Goal: Feedback & Contribution: Leave review/rating

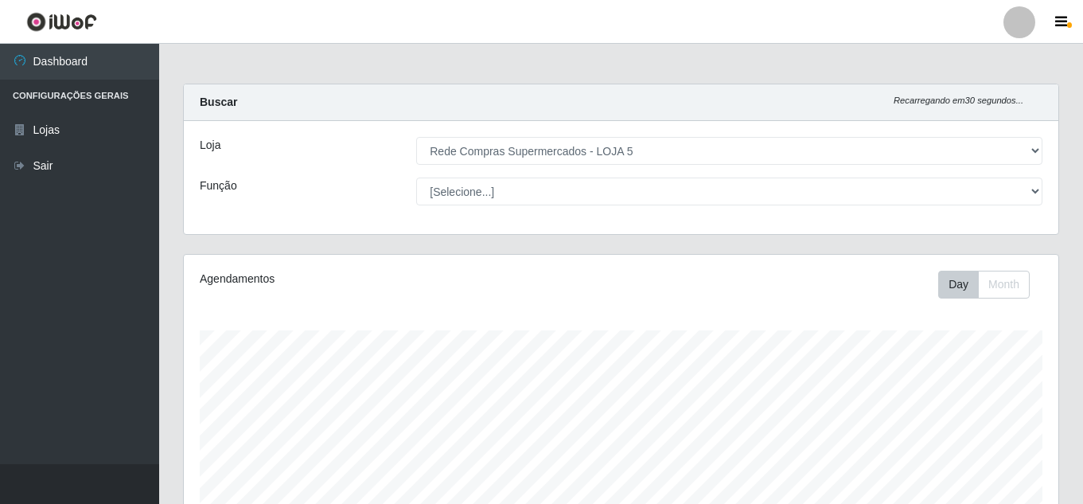
select select "397"
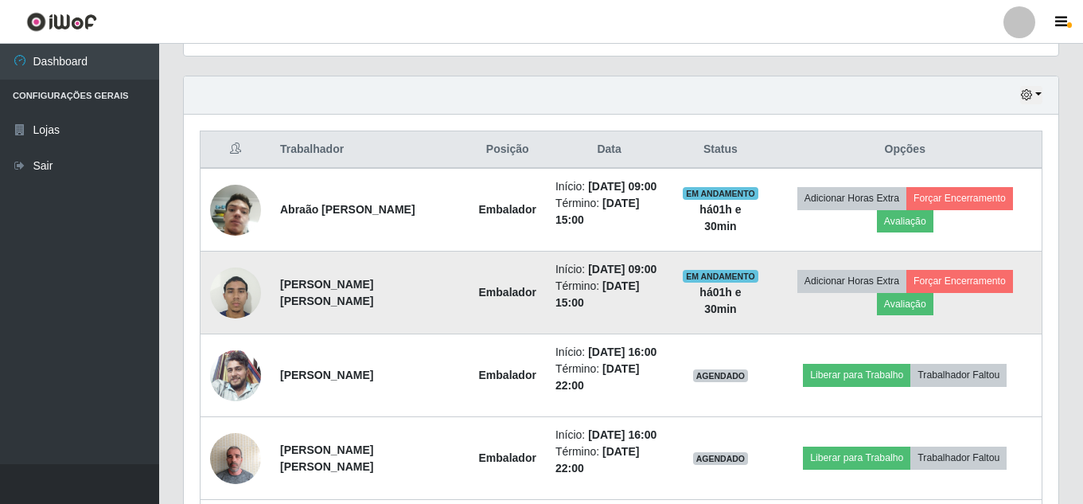
scroll to position [528, 0]
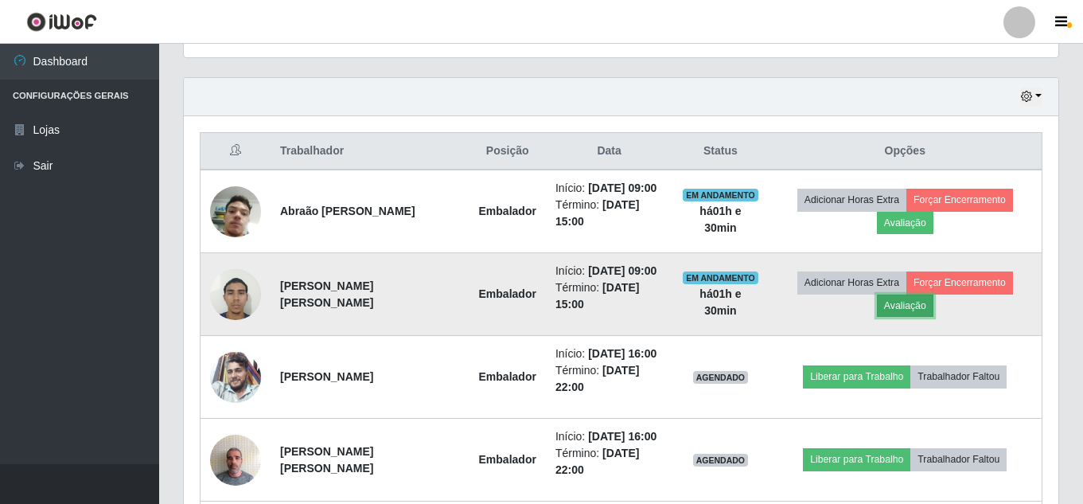
click at [915, 303] on button "Avaliação" at bounding box center [905, 306] width 57 height 22
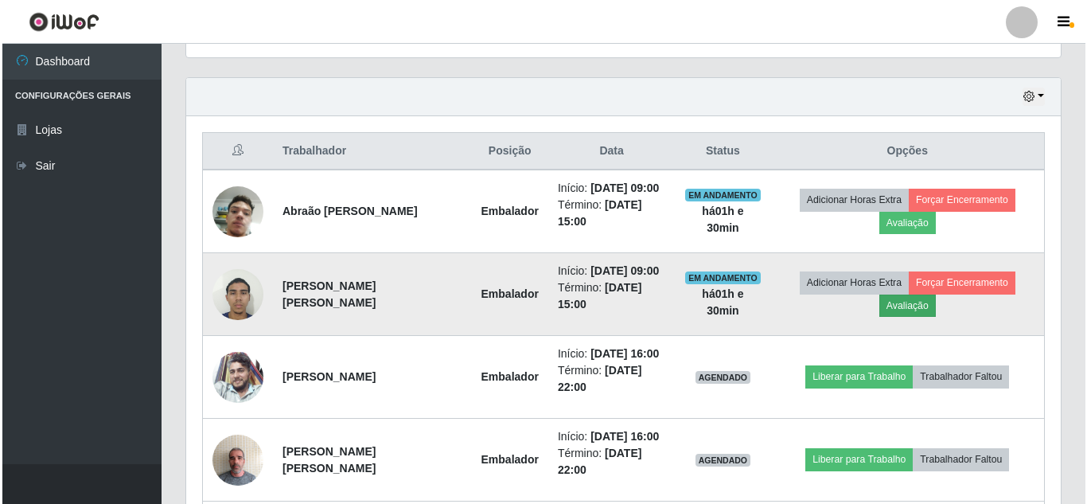
scroll to position [330, 867]
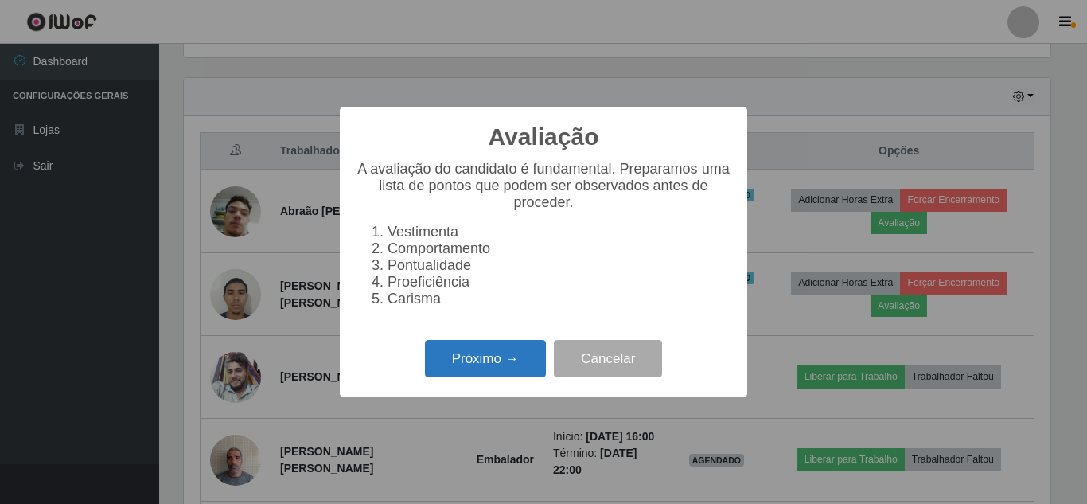
click at [497, 377] on button "Próximo →" at bounding box center [485, 358] width 121 height 37
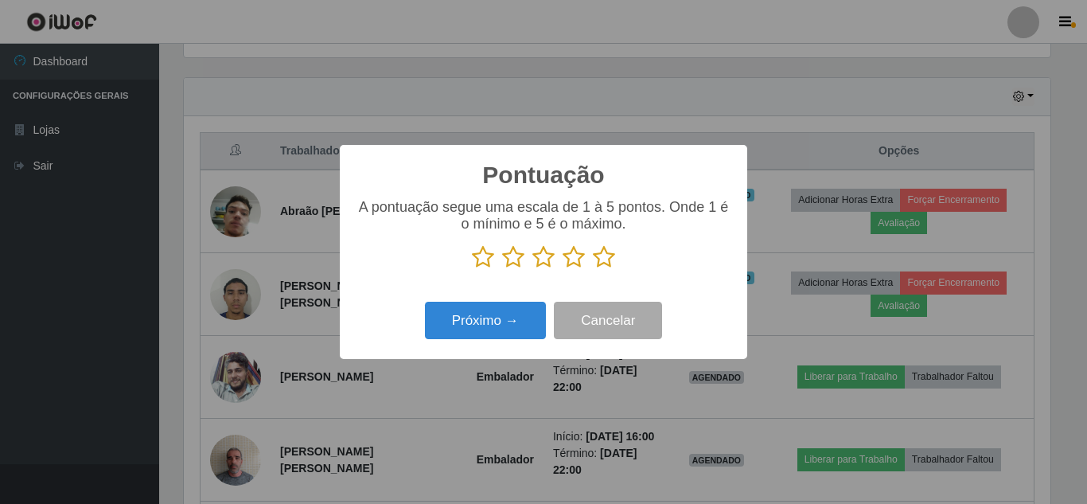
scroll to position [795719, 795183]
click at [604, 251] on icon at bounding box center [604, 257] width 22 height 24
click at [593, 269] on input "radio" at bounding box center [593, 269] width 0 height 0
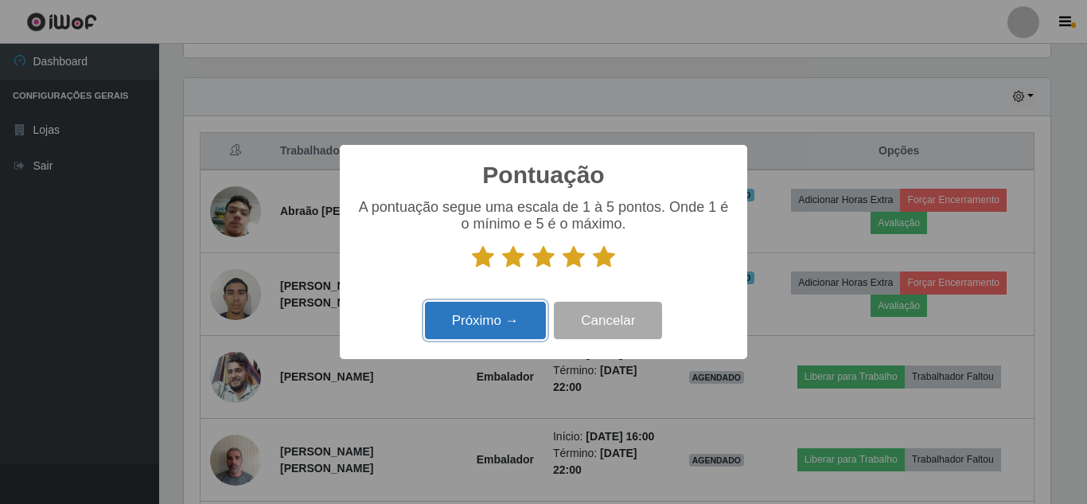
click at [529, 323] on button "Próximo →" at bounding box center [485, 320] width 121 height 37
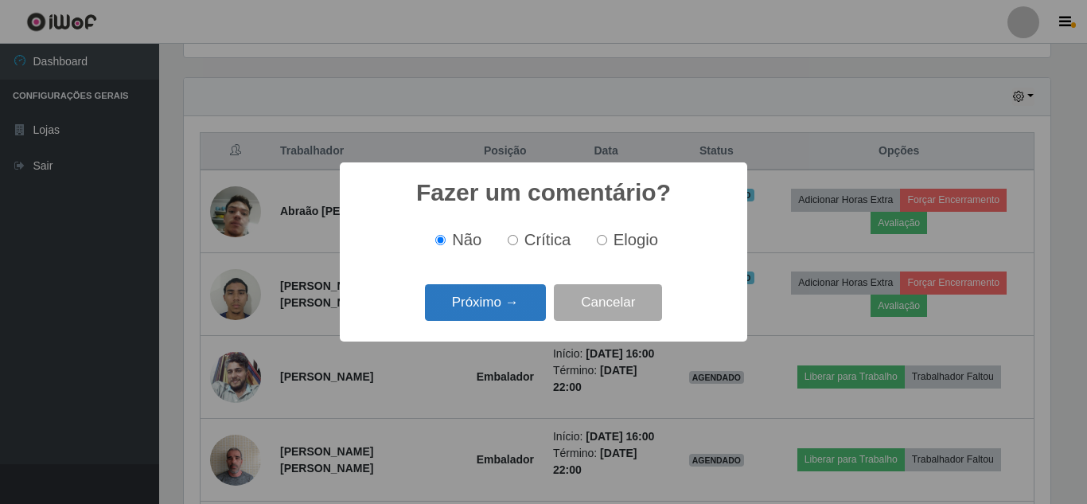
click at [525, 313] on button "Próximo →" at bounding box center [485, 302] width 121 height 37
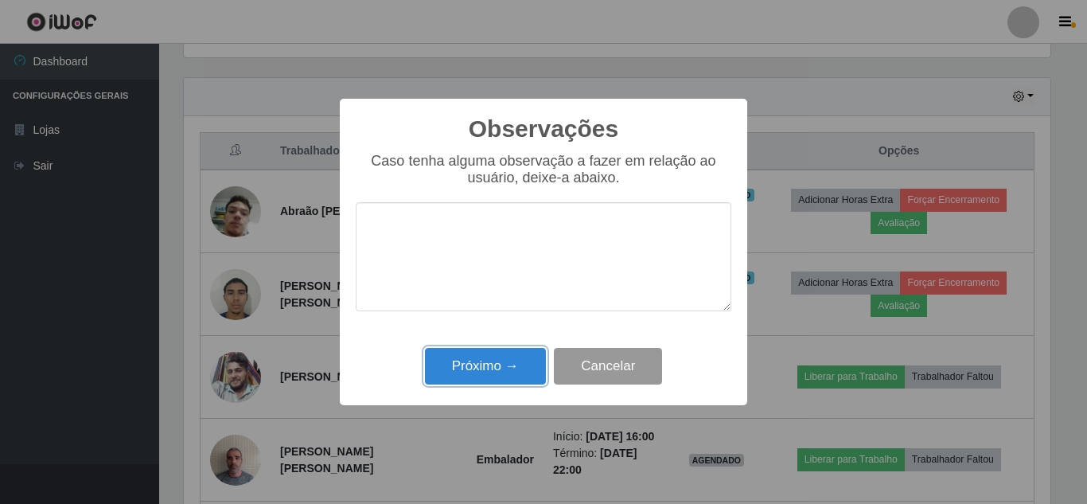
drag, startPoint x: 533, startPoint y: 371, endPoint x: 598, endPoint y: 356, distance: 67.0
click at [568, 365] on div "Próximo → Cancelar" at bounding box center [544, 365] width 376 height 45
drag, startPoint x: 478, startPoint y: 382, endPoint x: 522, endPoint y: 361, distance: 49.1
click at [478, 381] on button "Próximo →" at bounding box center [485, 366] width 121 height 37
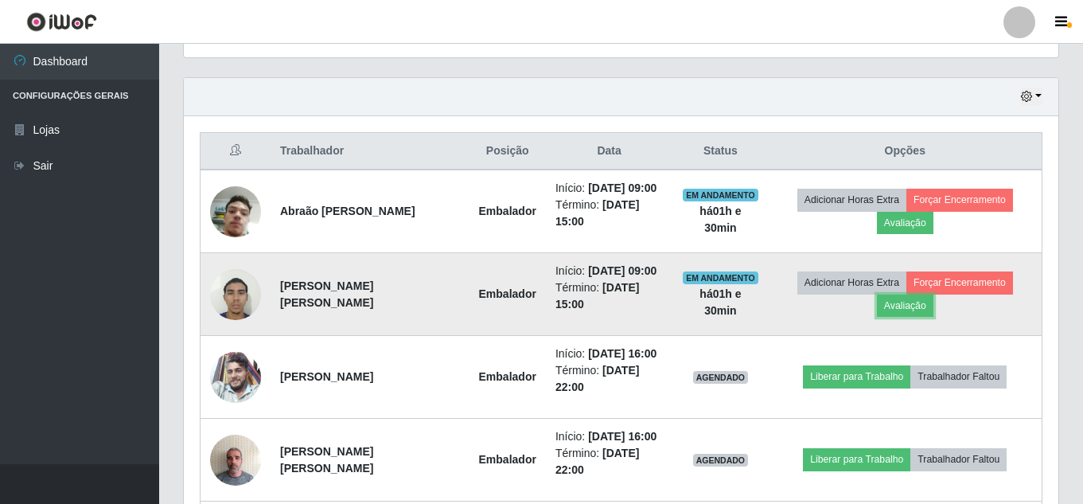
scroll to position [330, 875]
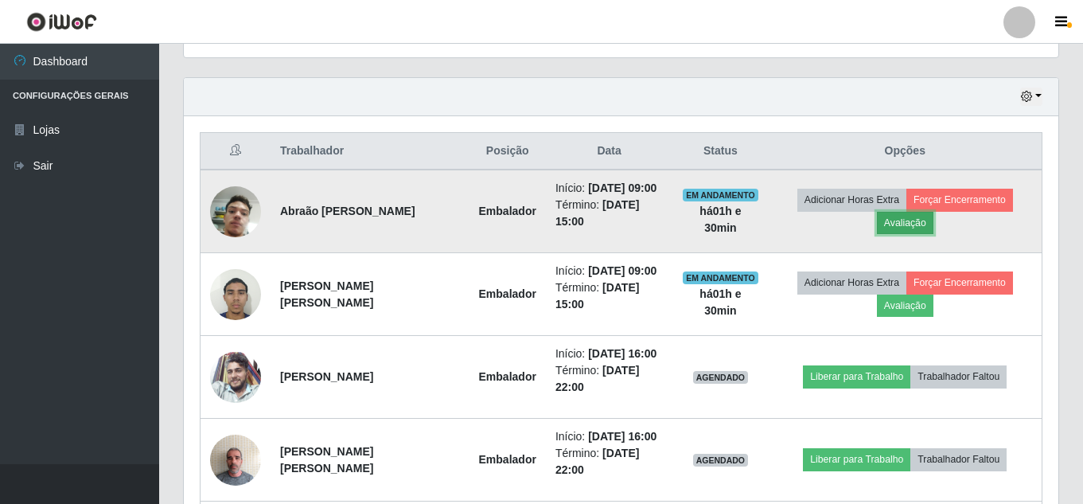
click at [911, 214] on button "Avaliação" at bounding box center [905, 223] width 57 height 22
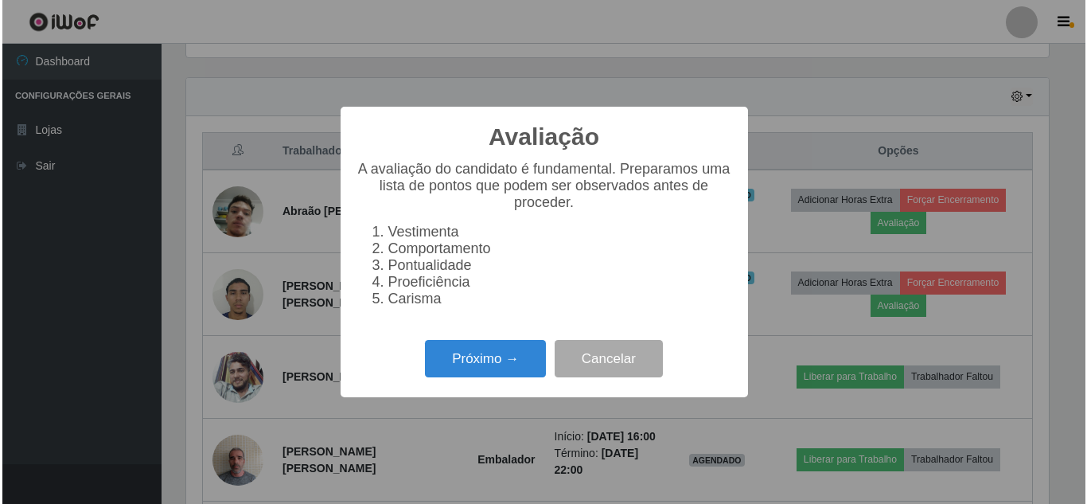
scroll to position [330, 867]
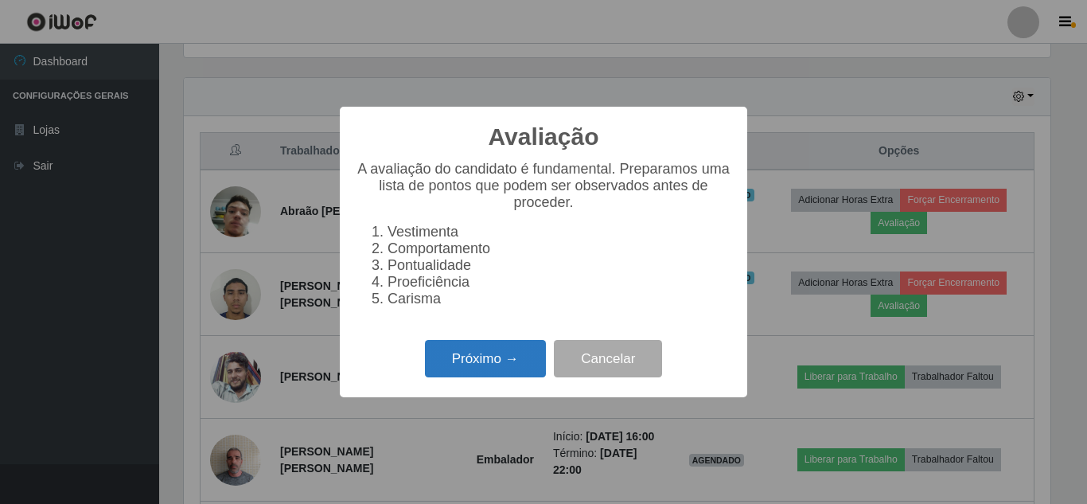
click at [505, 365] on button "Próximo →" at bounding box center [485, 358] width 121 height 37
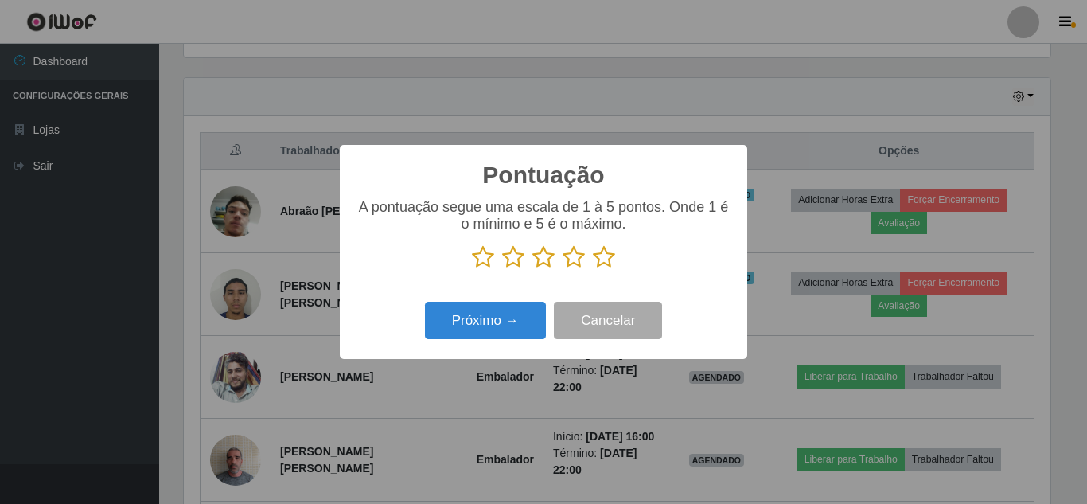
click at [598, 256] on icon at bounding box center [604, 257] width 22 height 24
click at [593, 269] on input "radio" at bounding box center [593, 269] width 0 height 0
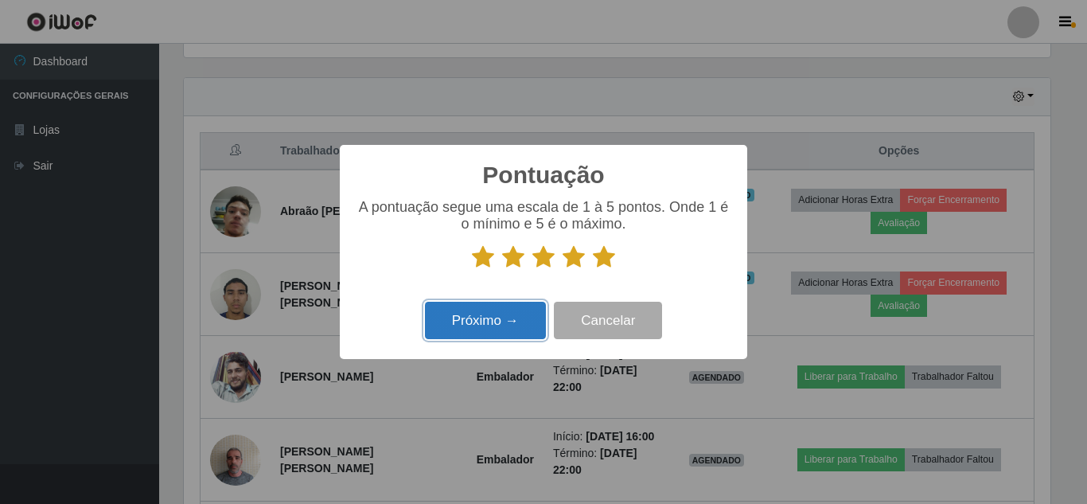
click at [525, 314] on button "Próximo →" at bounding box center [485, 320] width 121 height 37
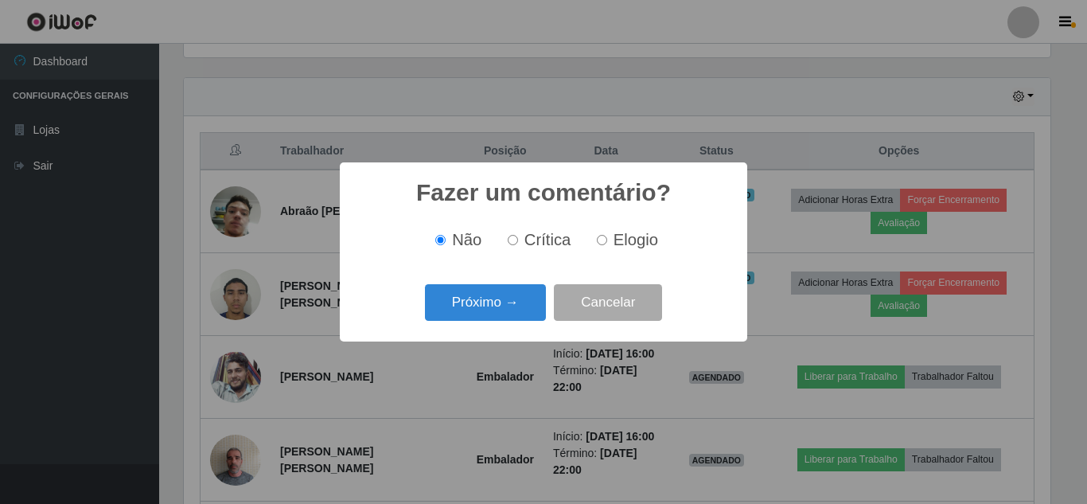
click at [525, 314] on button "Próximo →" at bounding box center [485, 302] width 121 height 37
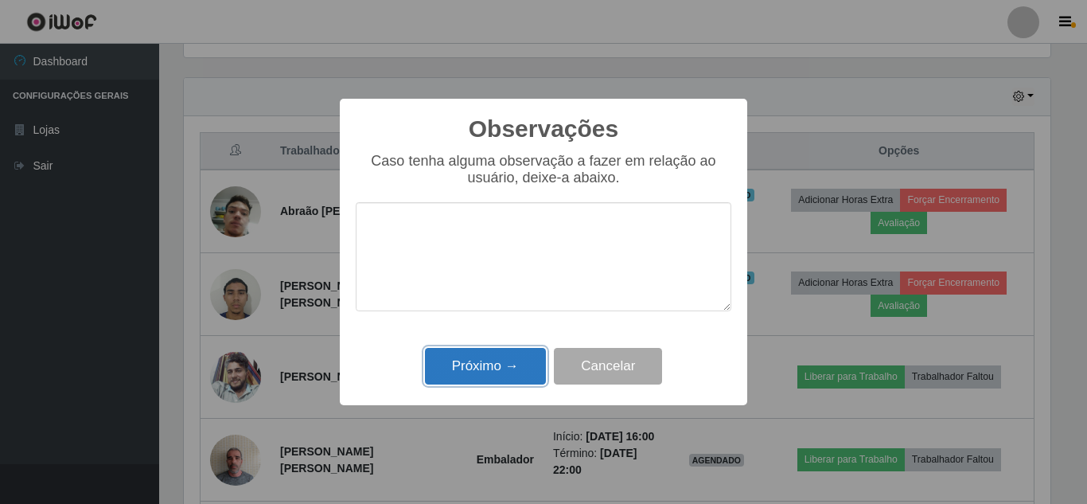
click at [525, 361] on button "Próximo →" at bounding box center [485, 366] width 121 height 37
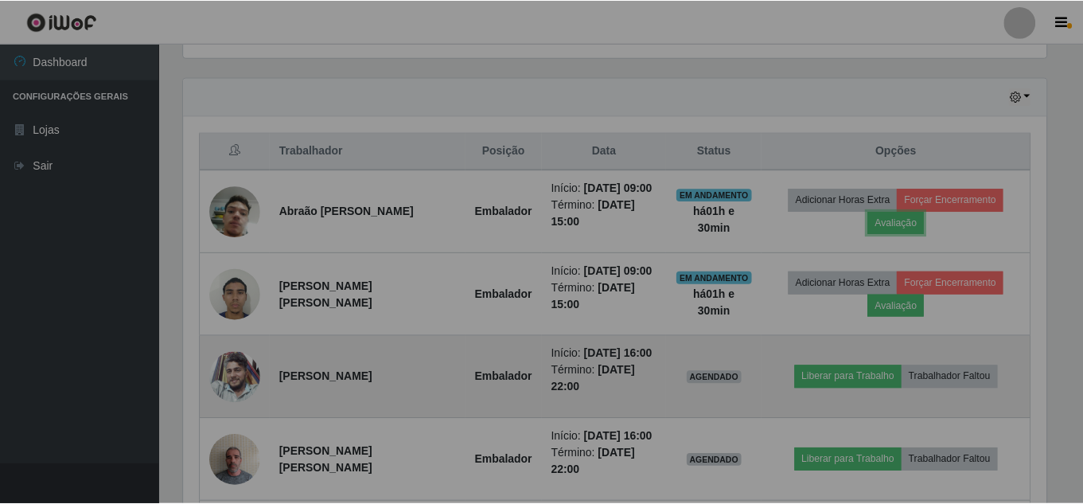
scroll to position [330, 875]
